Goal: Task Accomplishment & Management: Manage account settings

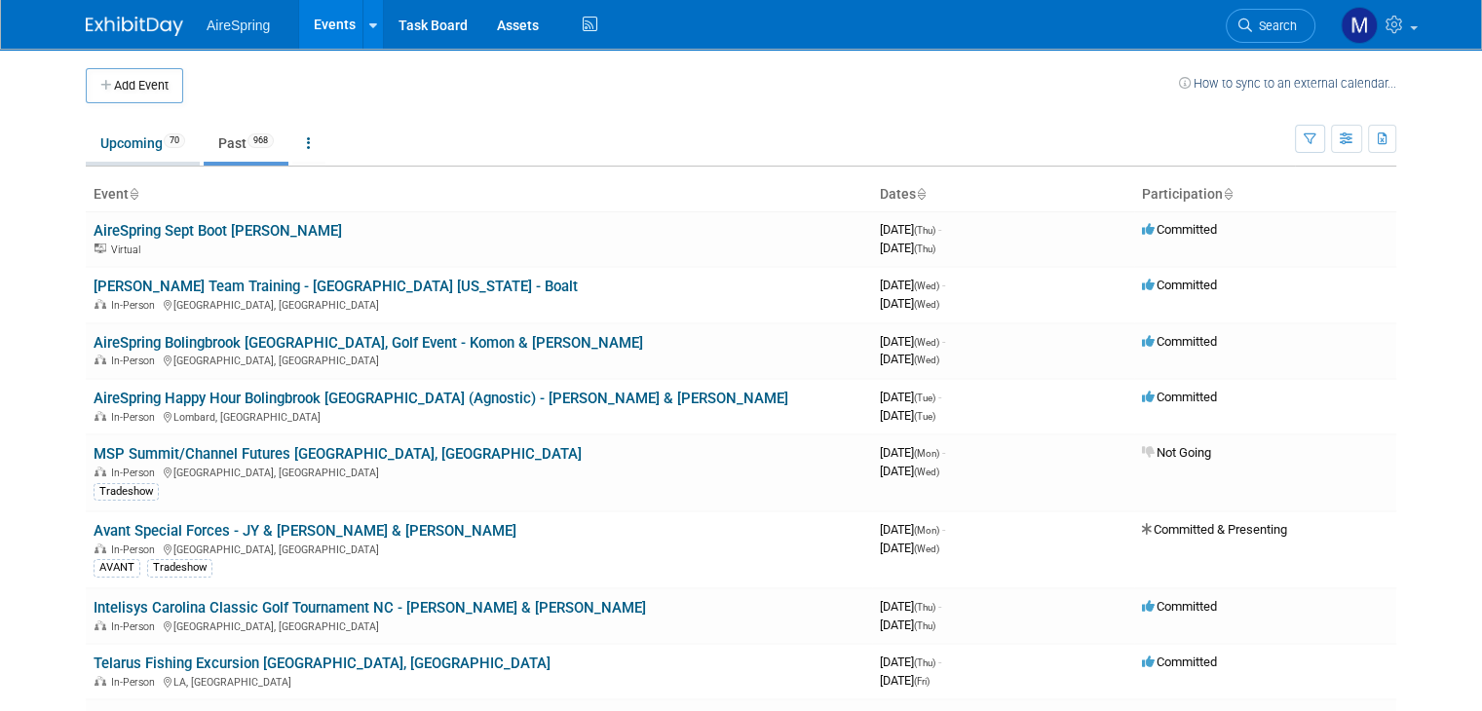
click at [113, 153] on link "Upcoming 70" at bounding box center [143, 143] width 114 height 37
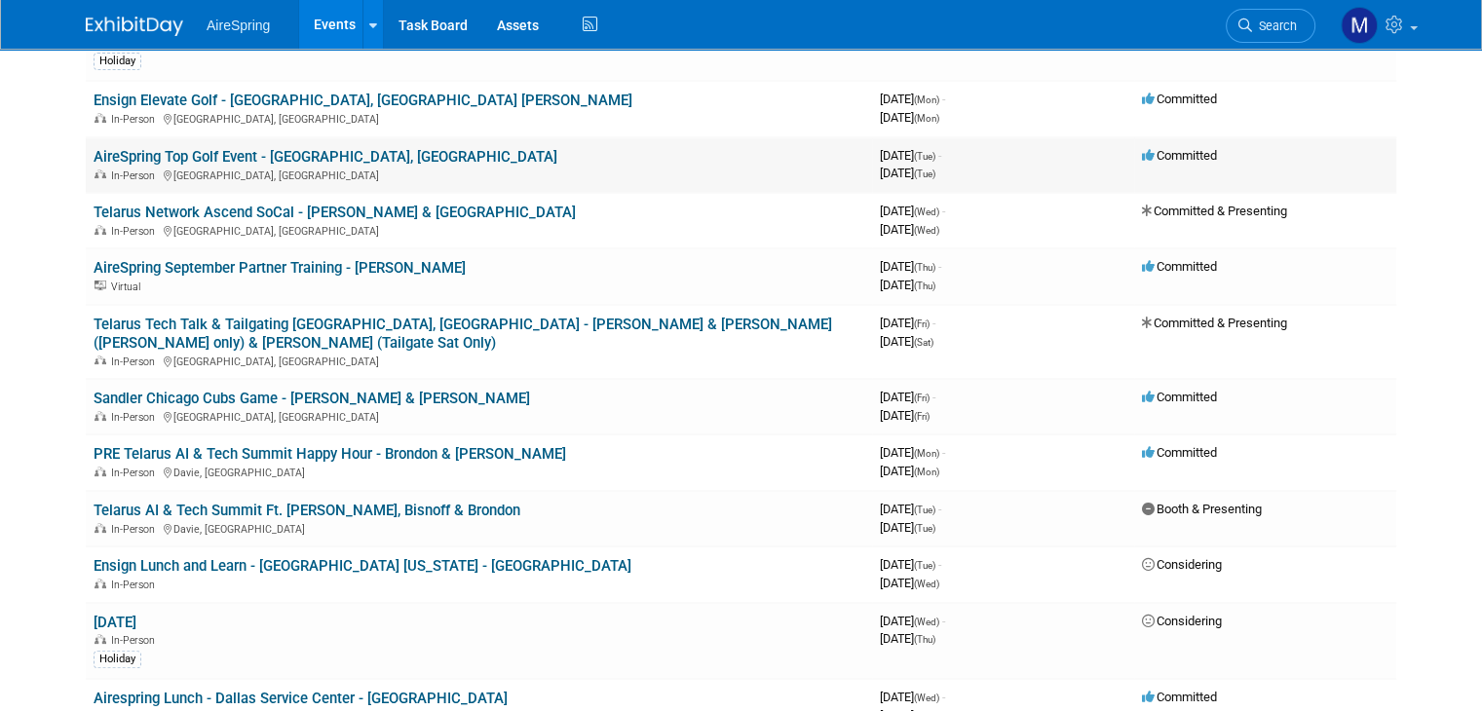
scroll to position [312, 0]
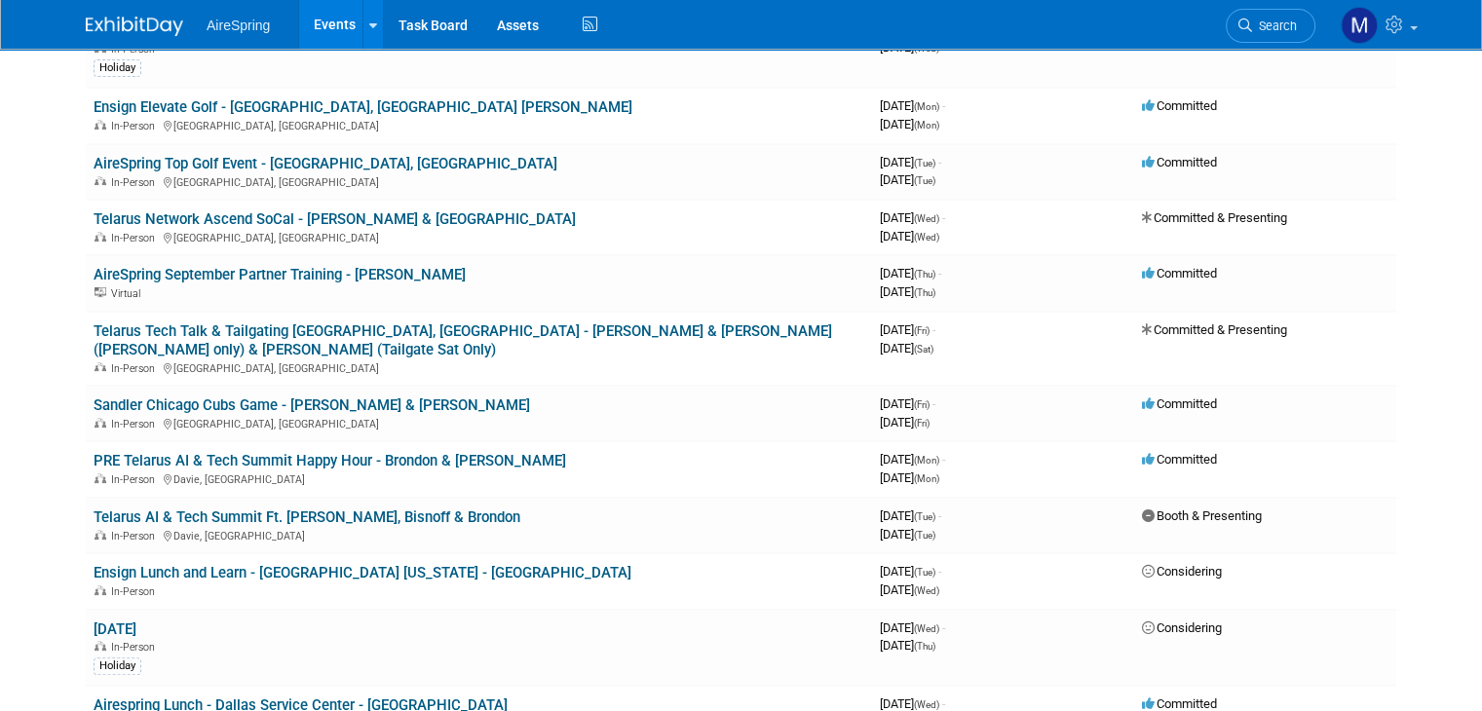
click at [10, 399] on html "AireSpring Events Add Event Bulk Upload Events Shareable Event Boards Recently …" at bounding box center [741, 43] width 1482 height 711
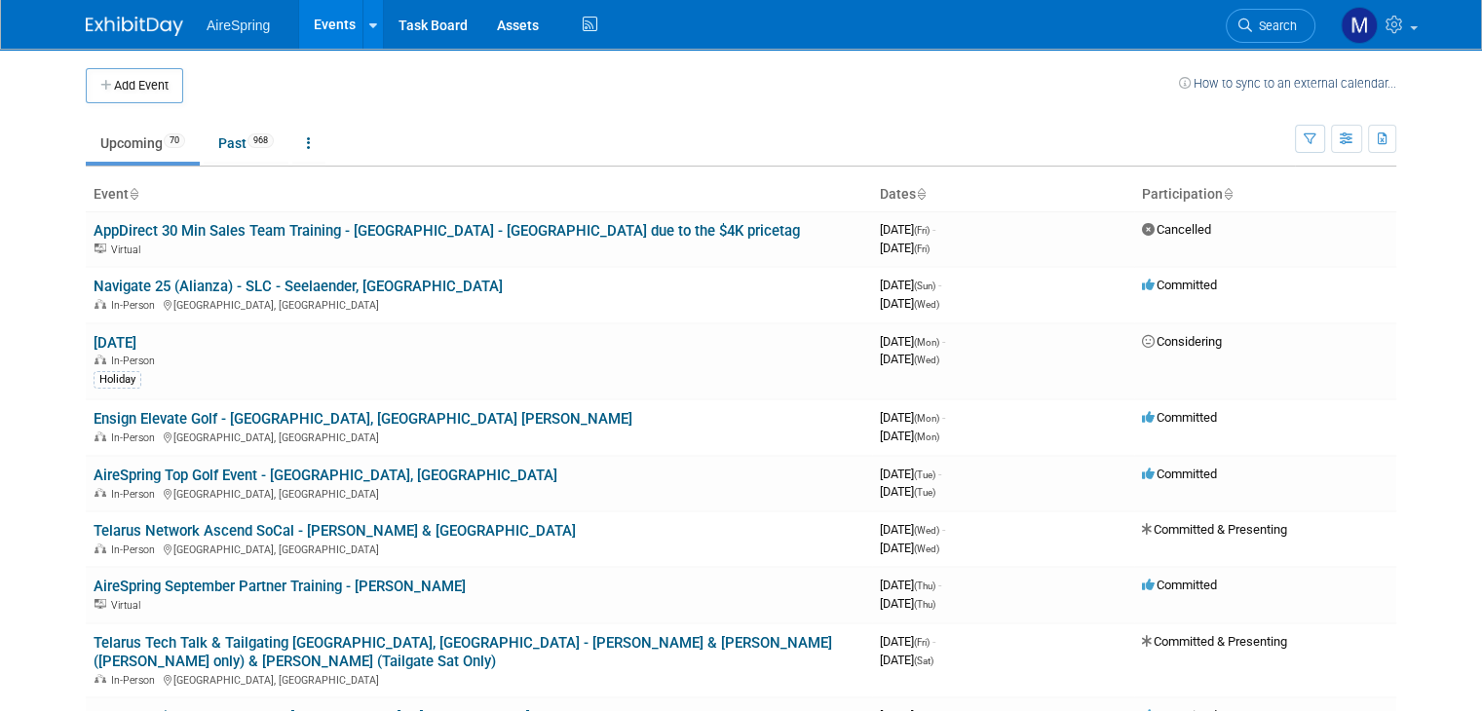
scroll to position [1329, 0]
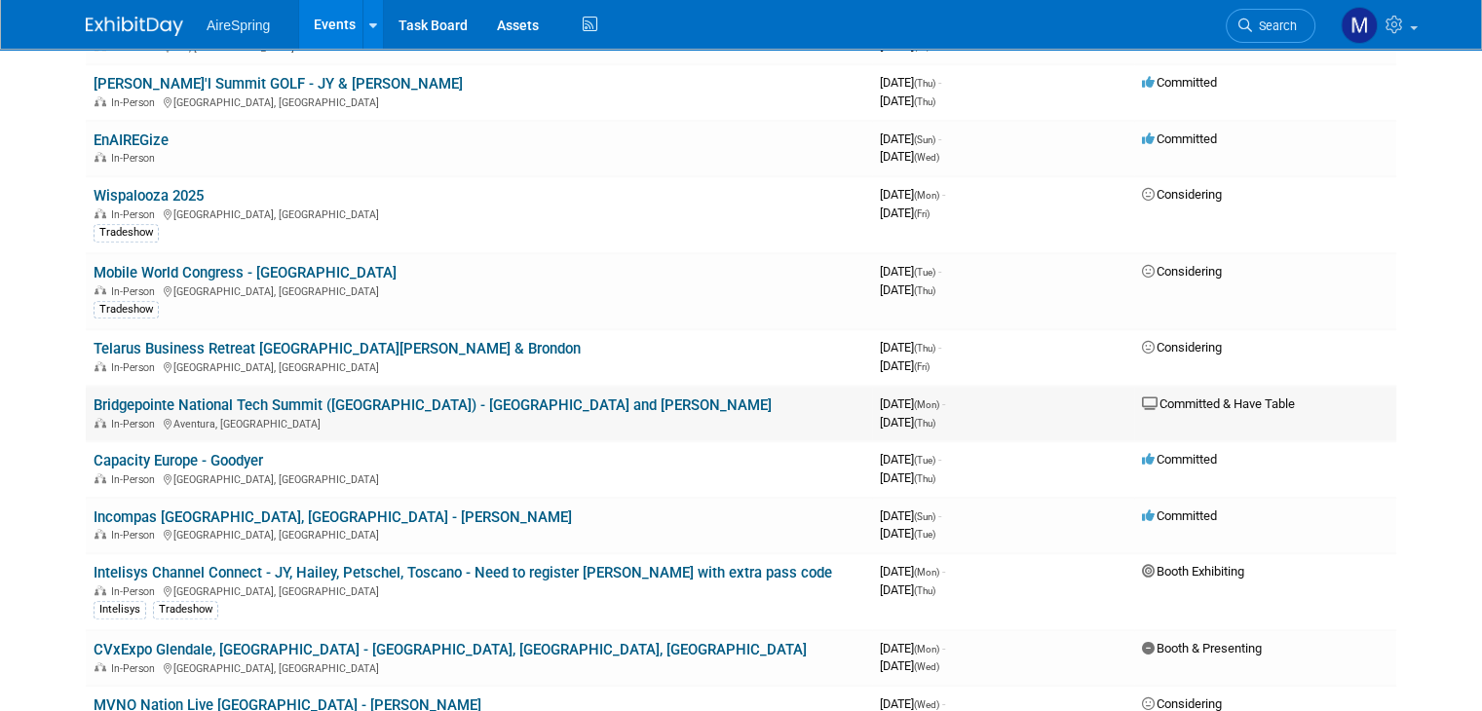
click at [234, 397] on link "Bridgepointe National Tech Summit ([GEOGRAPHIC_DATA]) - [GEOGRAPHIC_DATA] and […" at bounding box center [433, 406] width 678 height 18
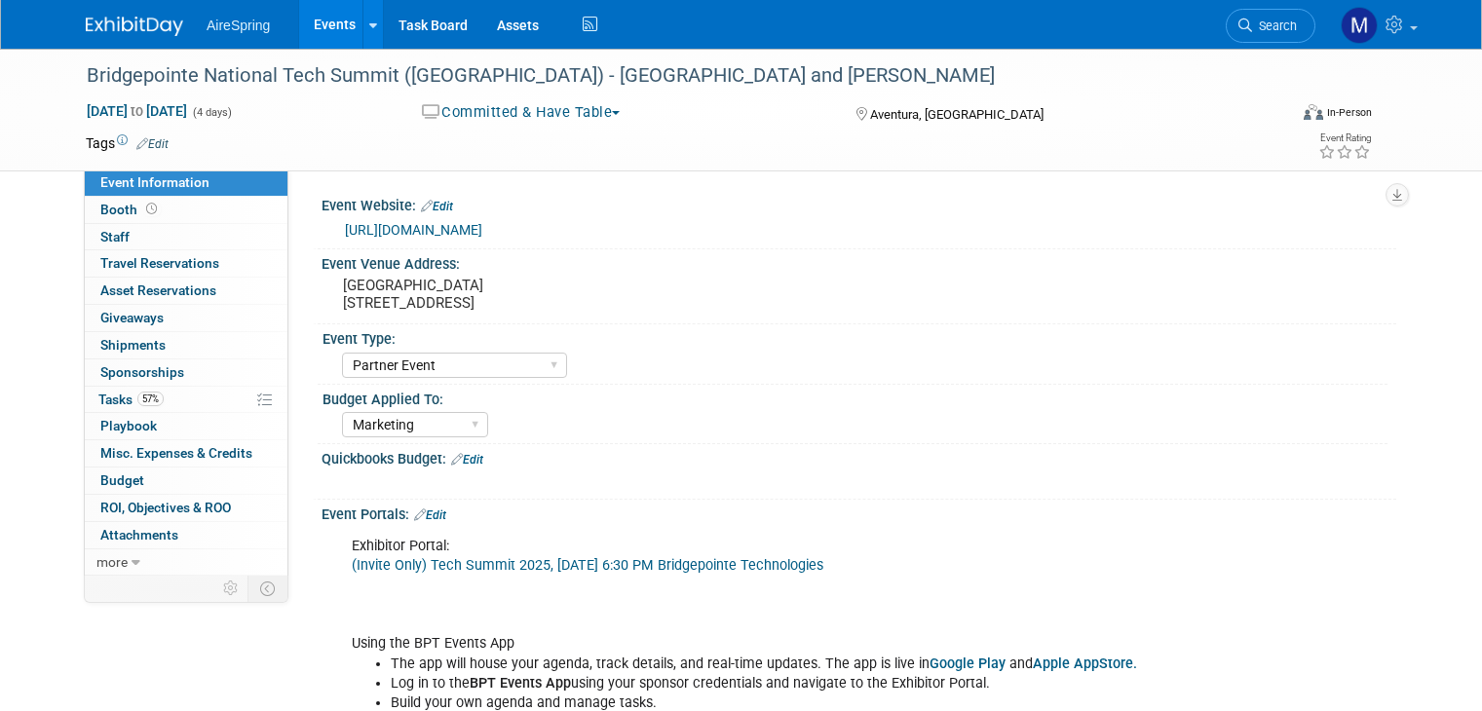
select select "Partner Event"
select select "Marketing"
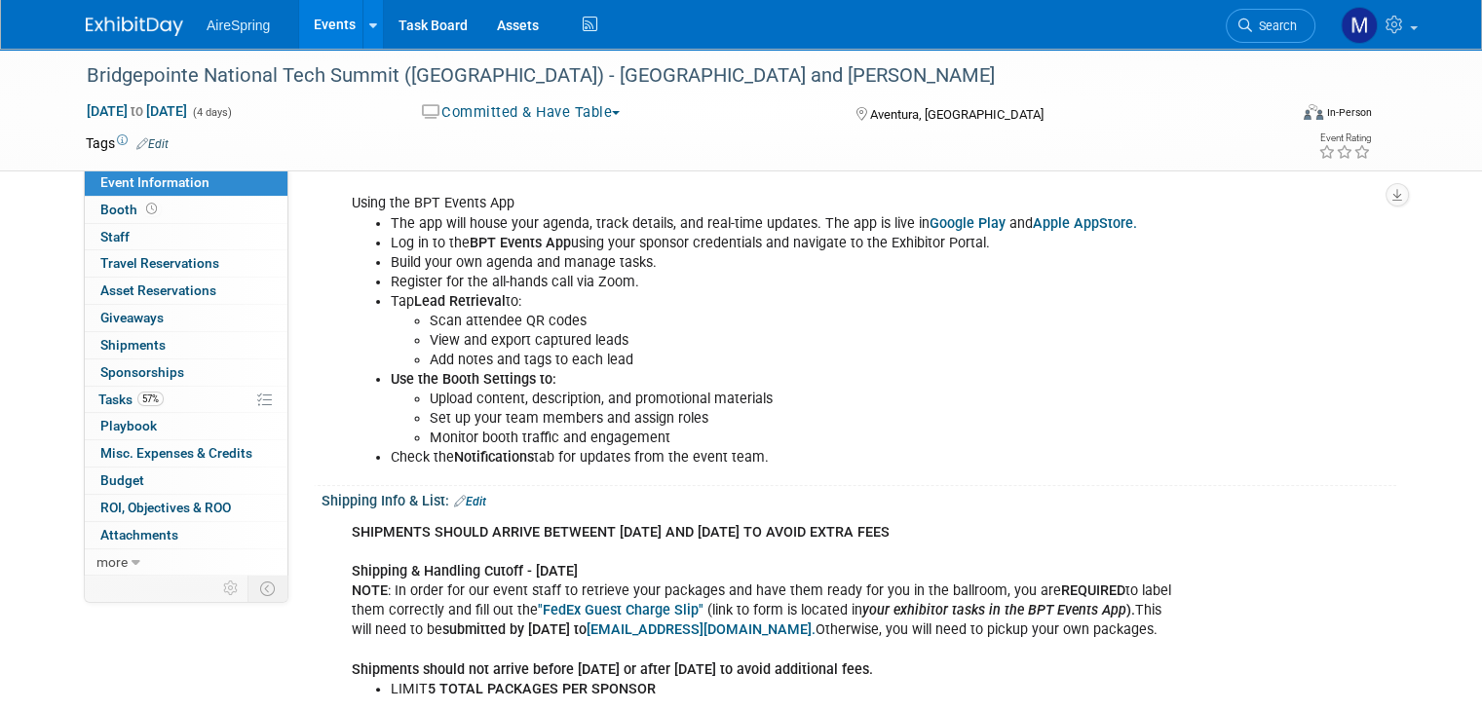
scroll to position [439, 0]
